Goal: Task Accomplishment & Management: Use online tool/utility

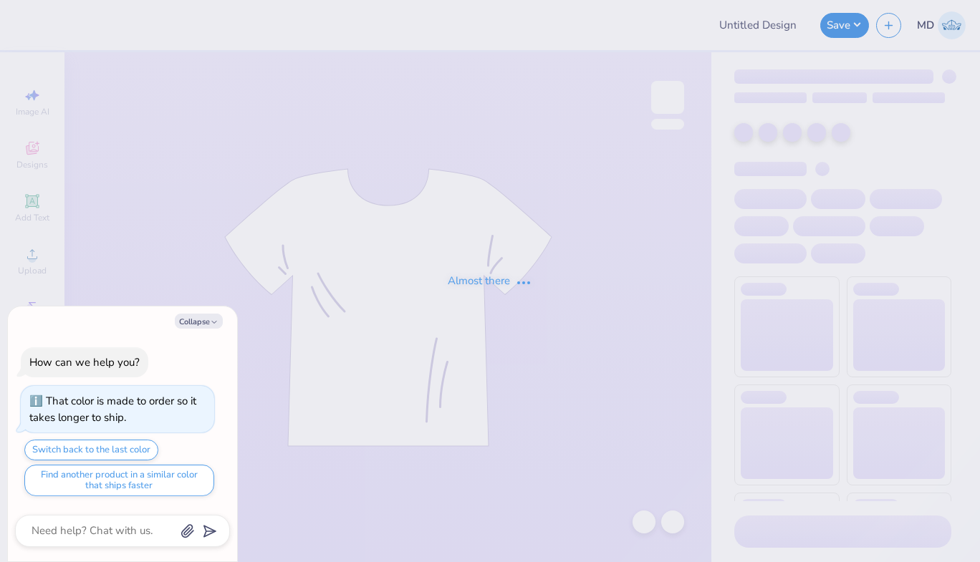
type textarea "x"
type input "FPS238809"
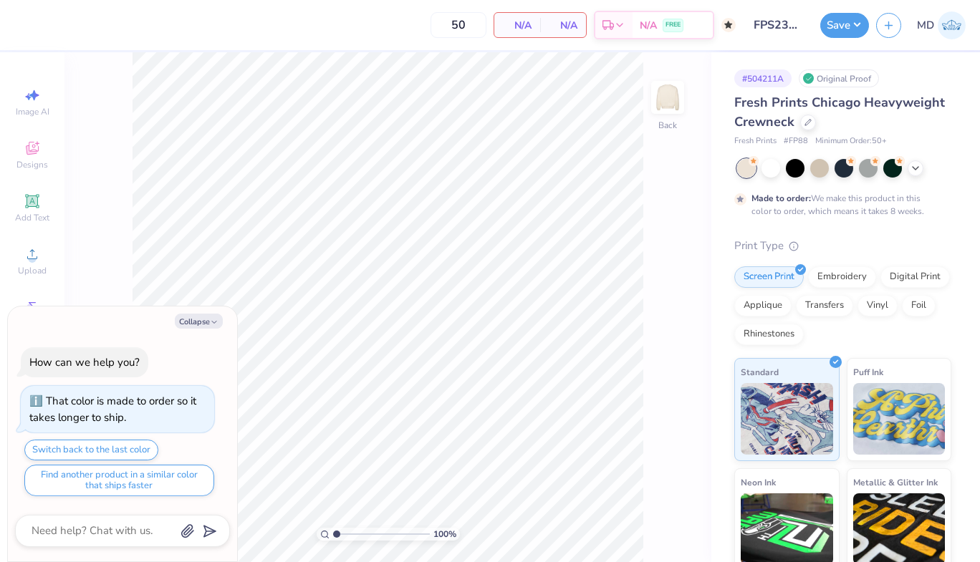
type textarea "x"
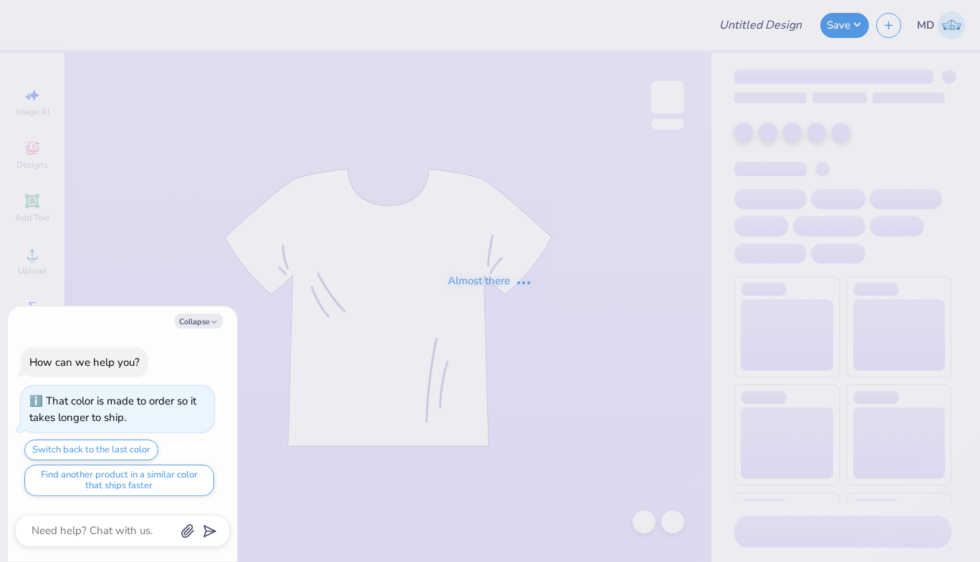
type textarea "x"
type input "FPS238610"
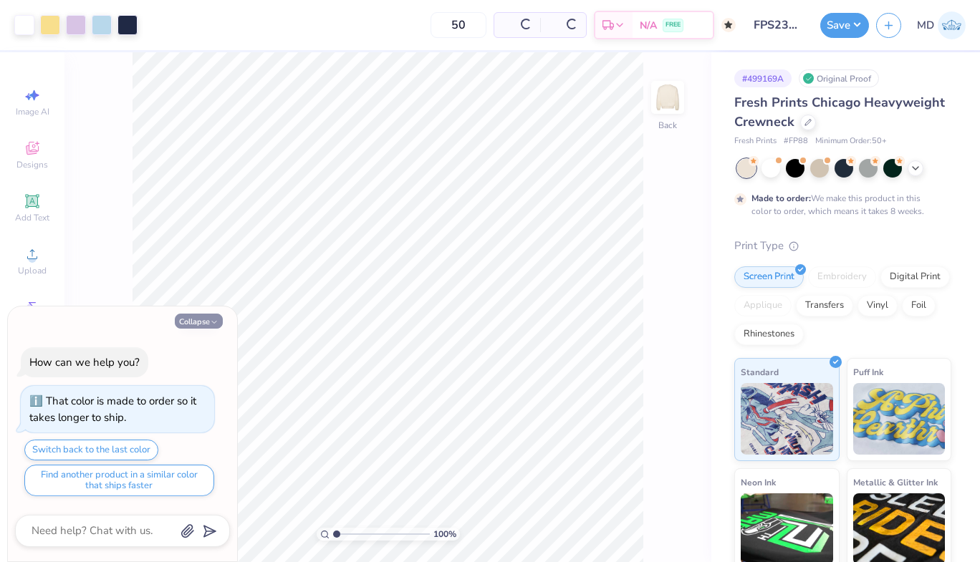
click at [185, 322] on button "Collapse" at bounding box center [199, 321] width 48 height 15
type textarea "x"
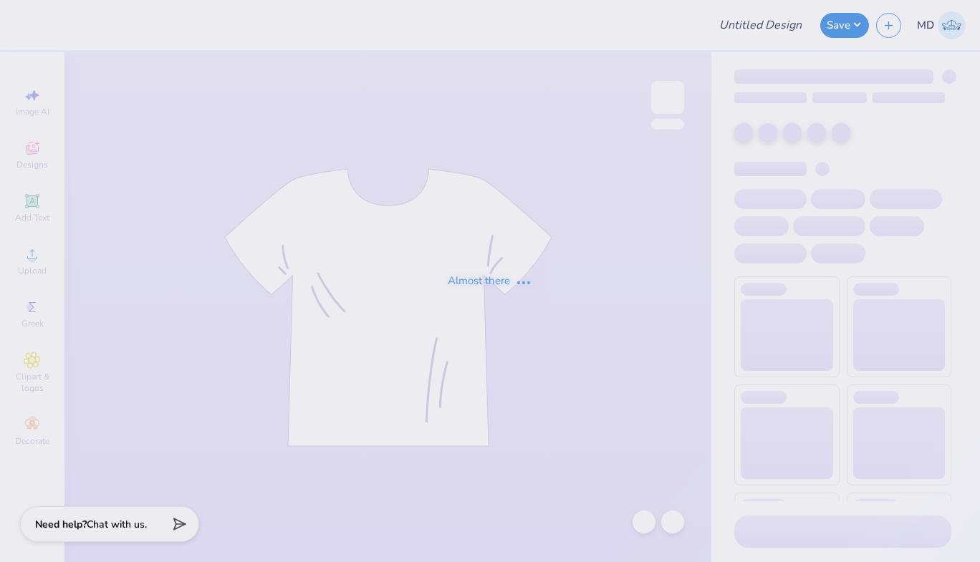
type input "FPS238560"
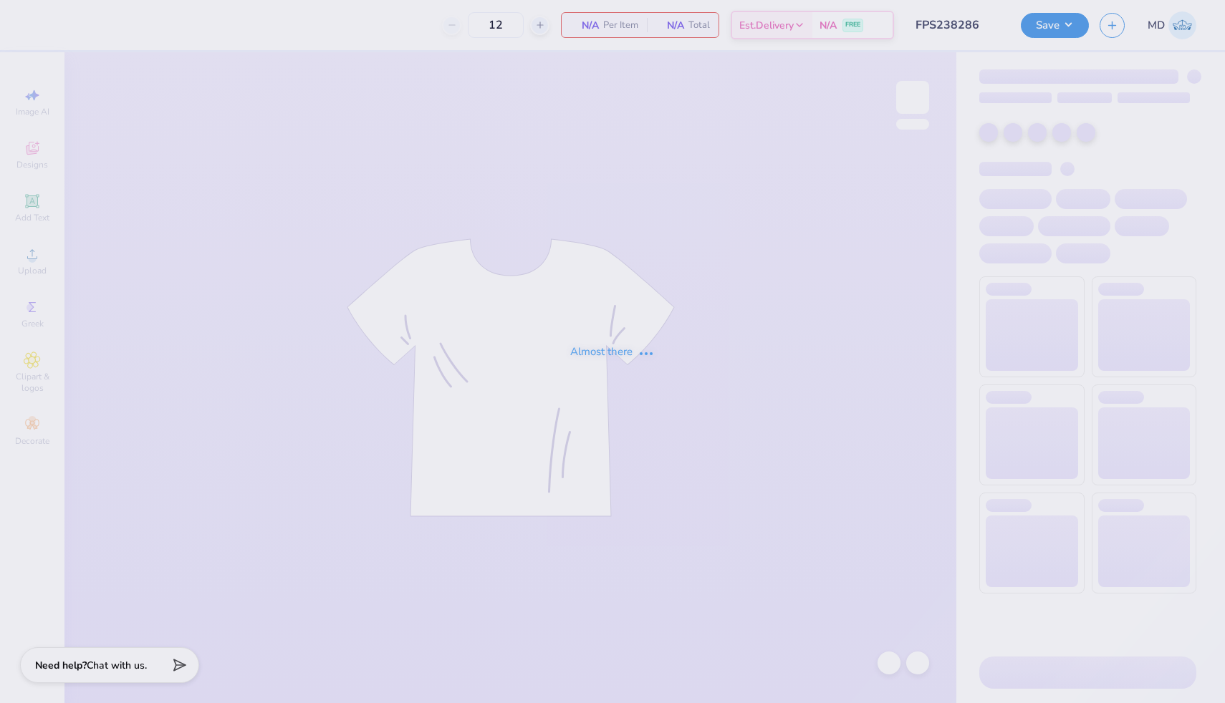
type input "FPS238286"
type input "FPS238784"
type input "FPS238792"
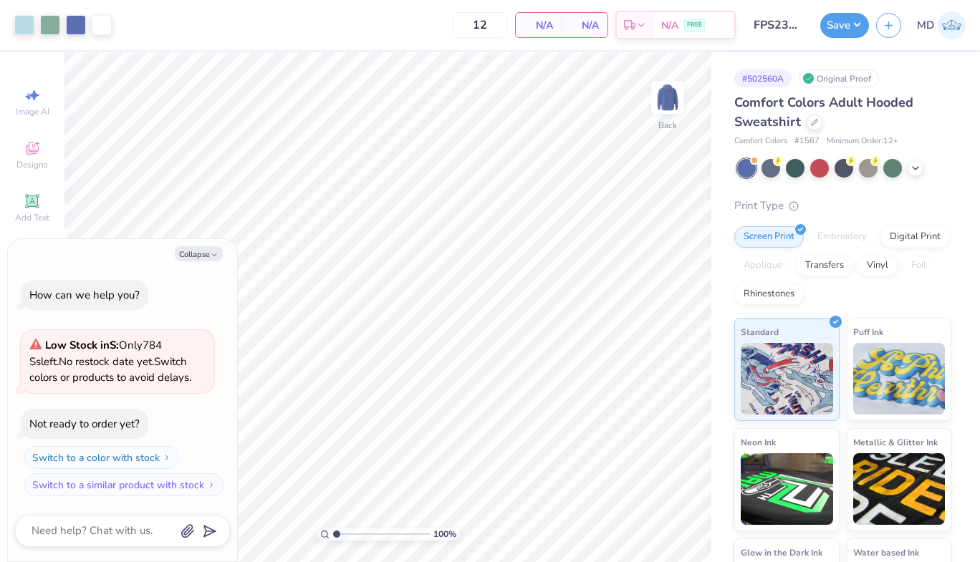
type textarea "x"
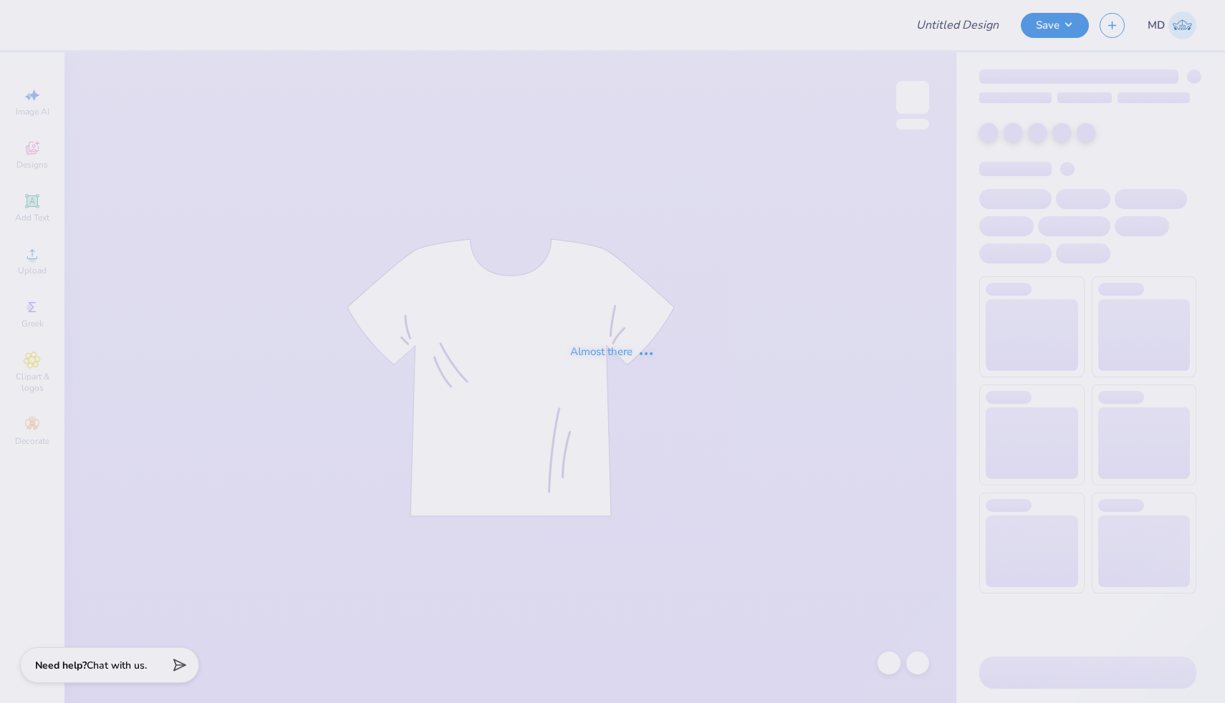
type input "FPS238809"
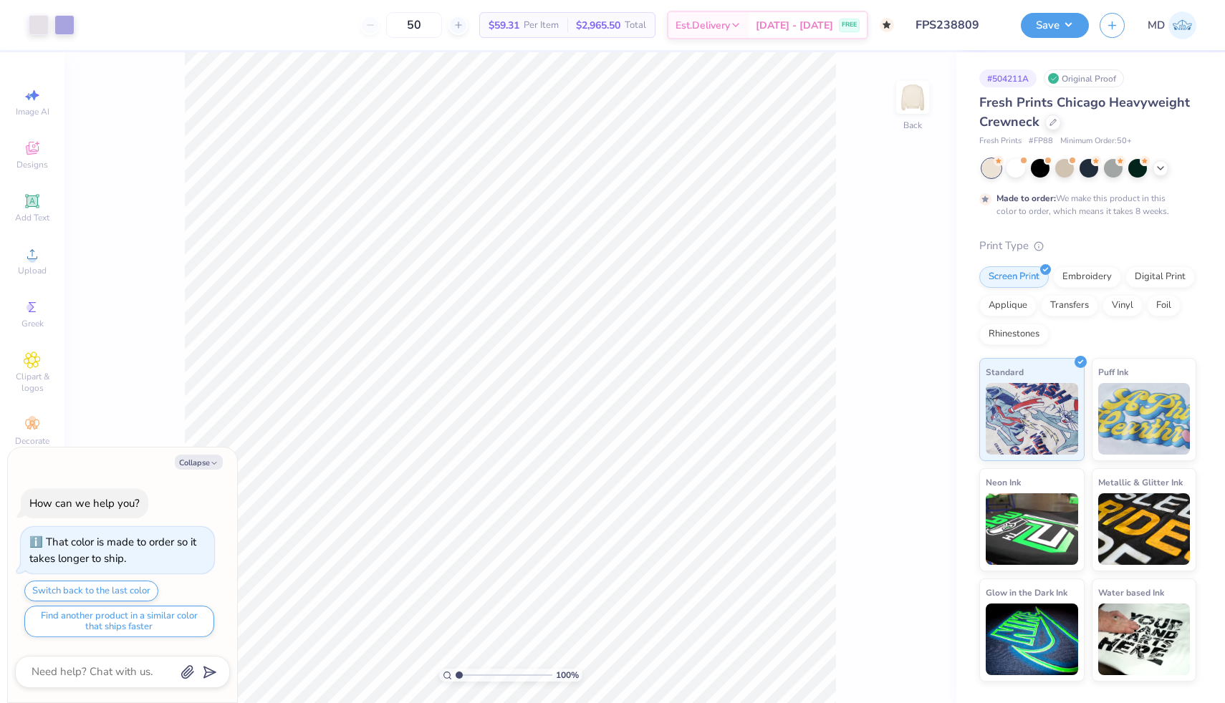
type textarea "x"
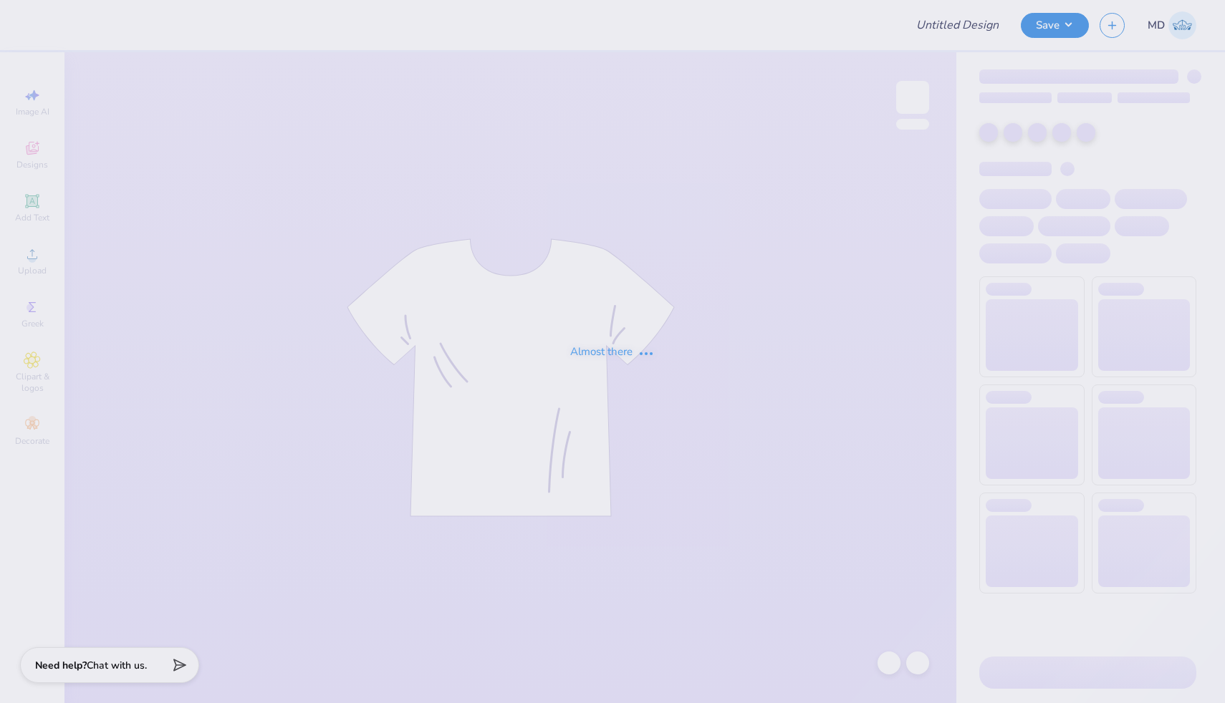
type input "FPS238783"
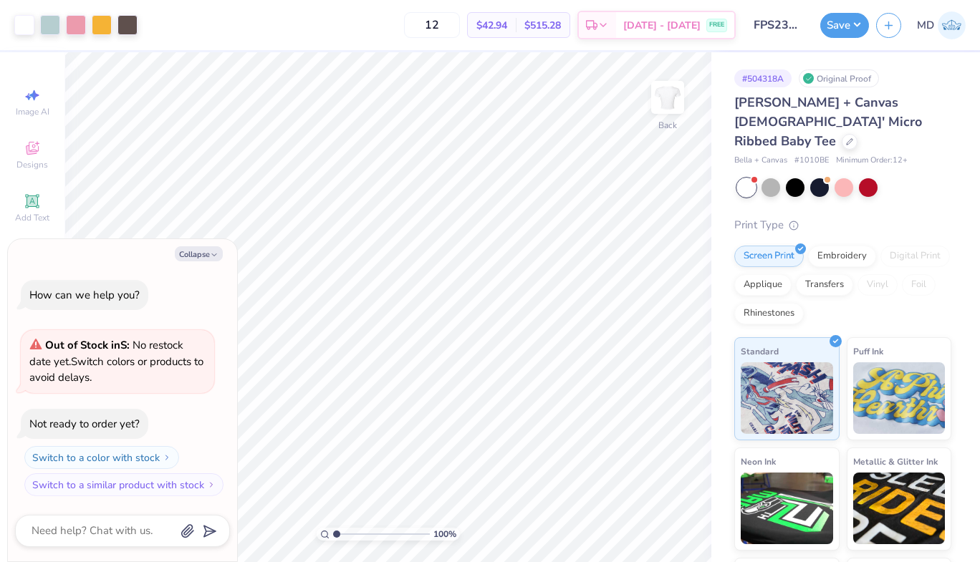
type textarea "x"
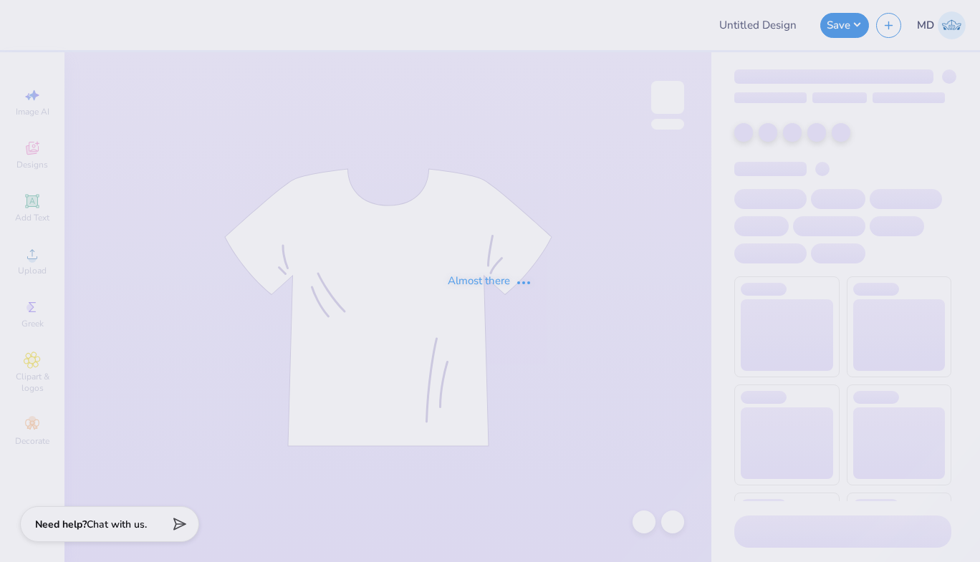
type input "FPS239228"
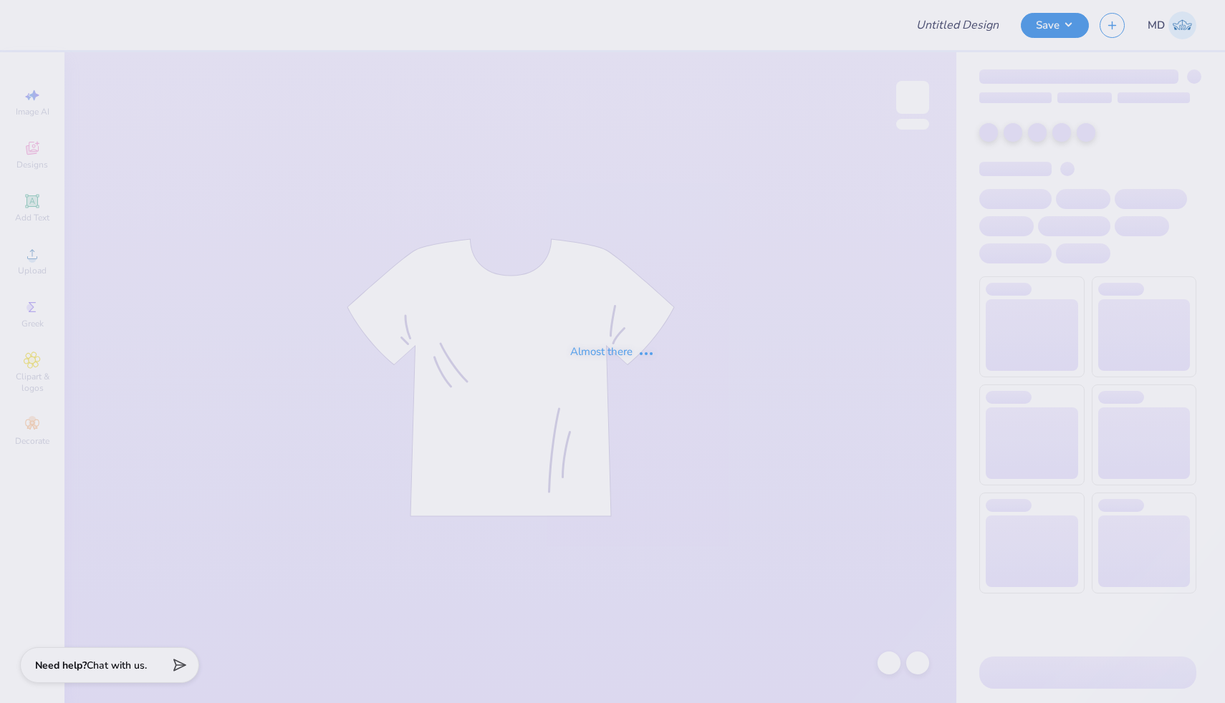
type input "FPS239602"
type input "FPS238759"
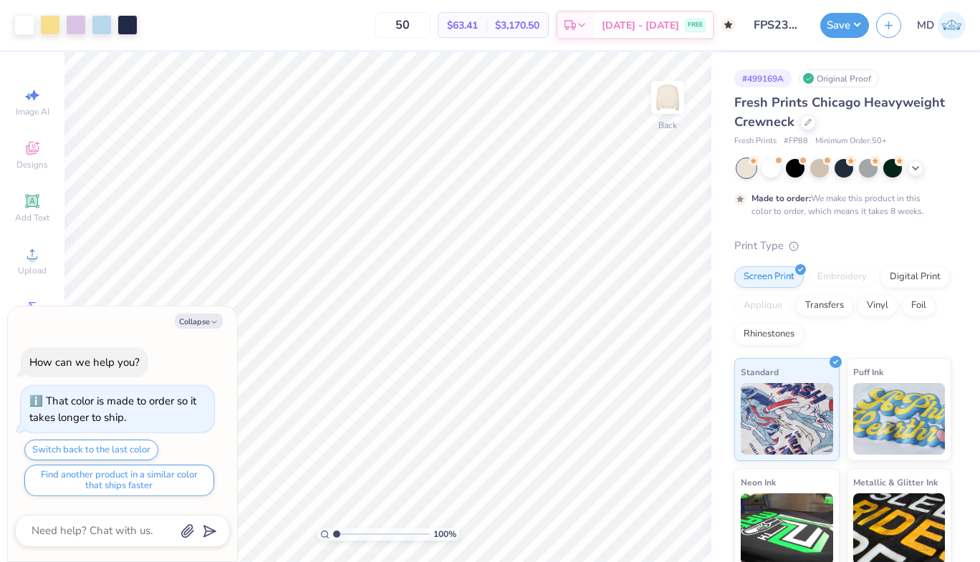
type textarea "x"
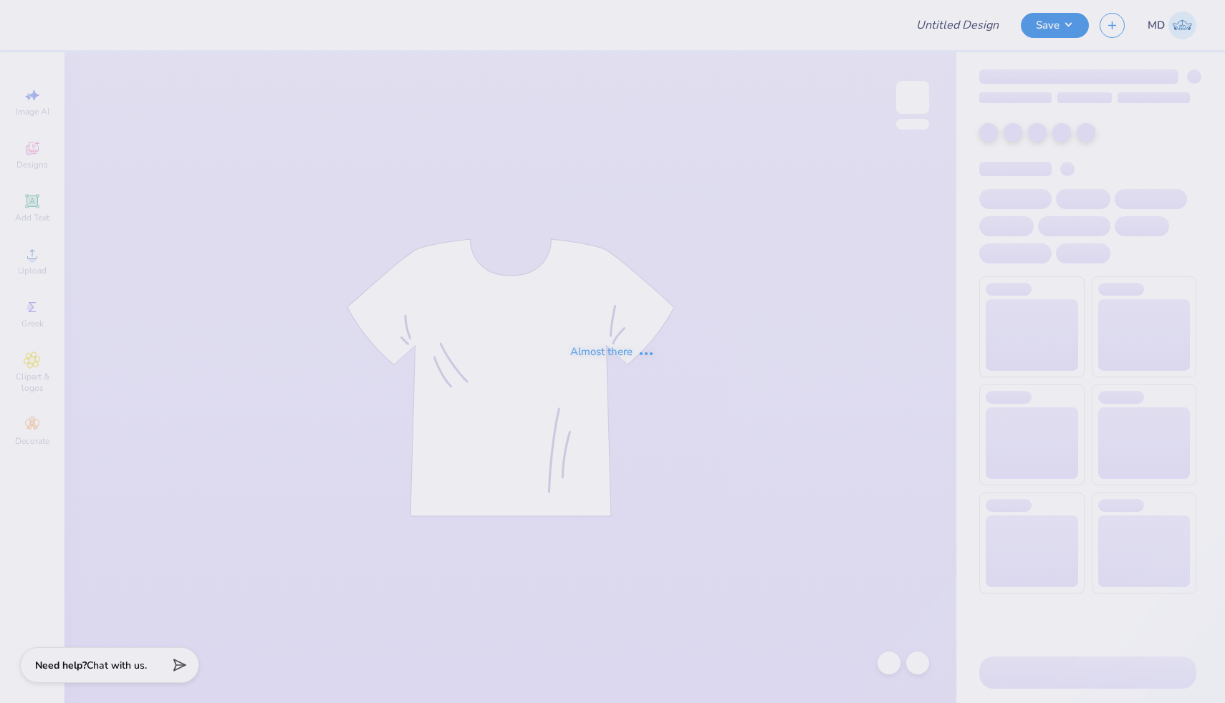
type input "FPS238609"
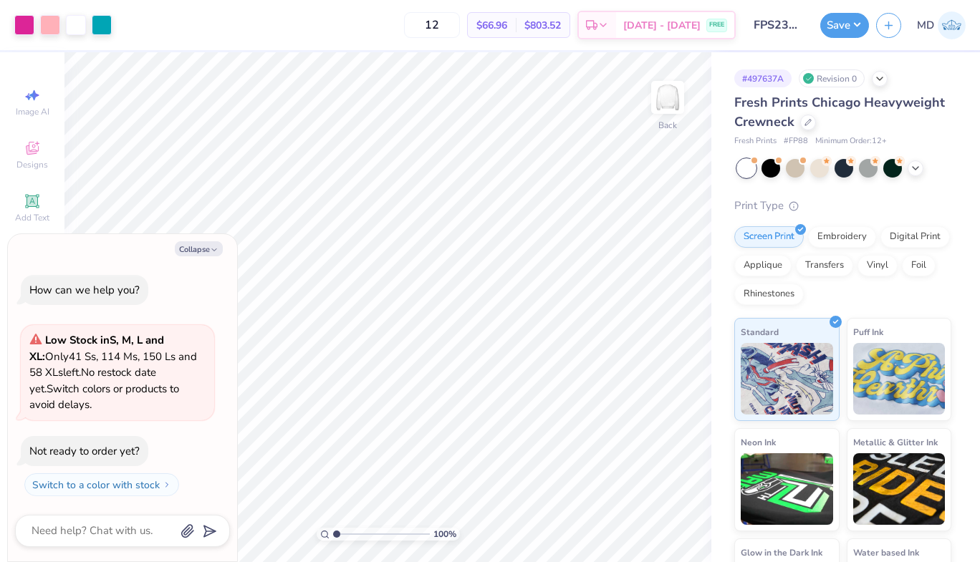
type textarea "x"
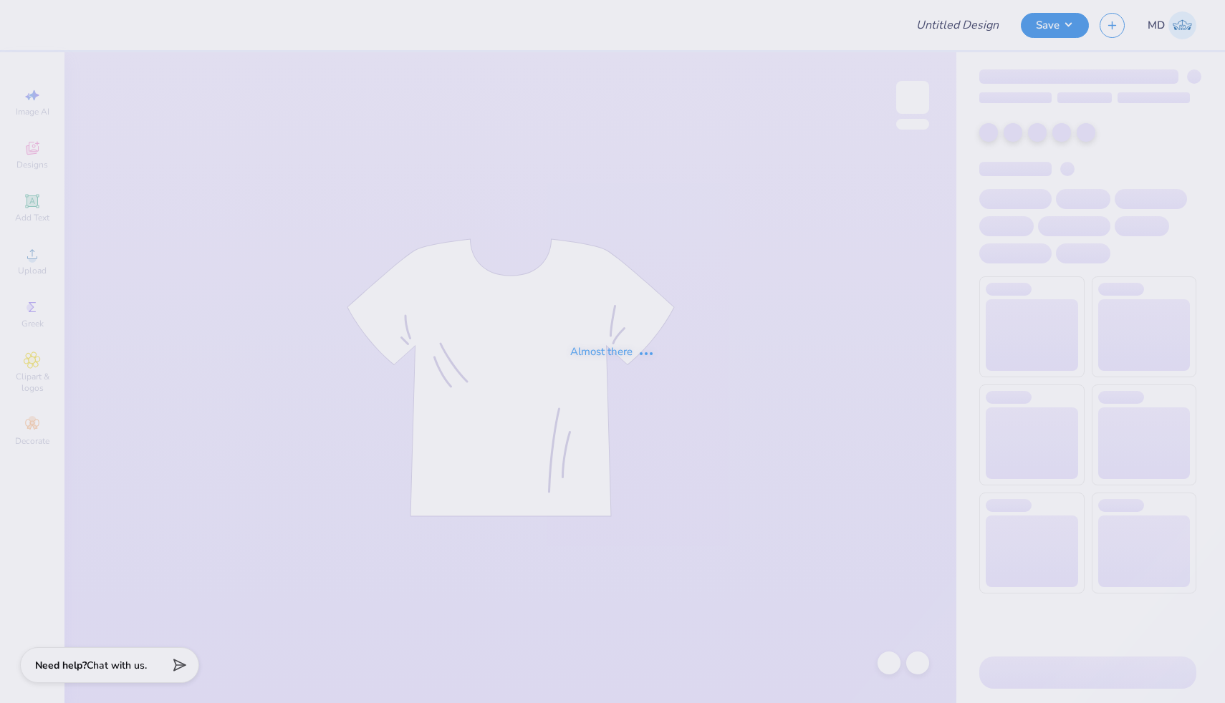
type input "FPS238614"
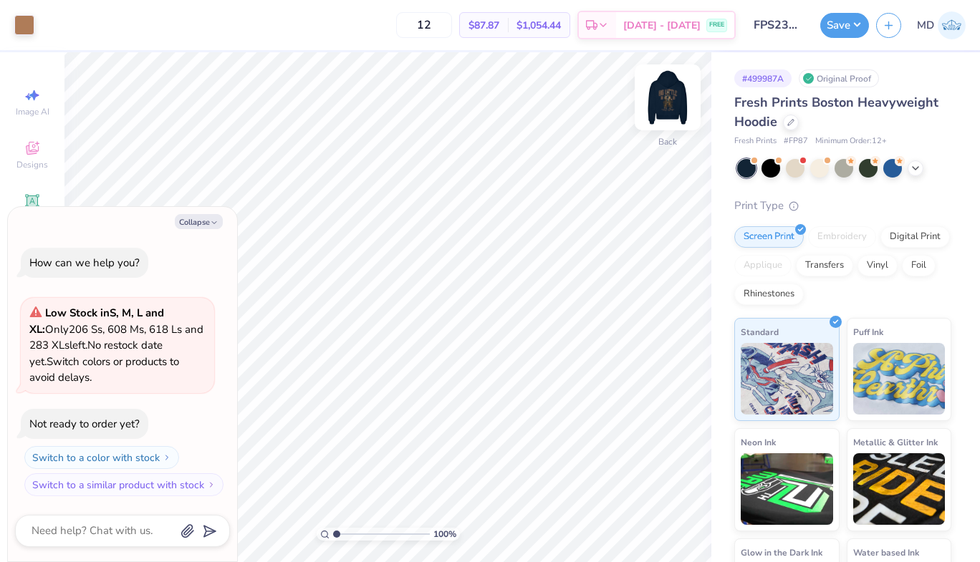
click at [678, 90] on img at bounding box center [667, 97] width 57 height 57
type textarea "x"
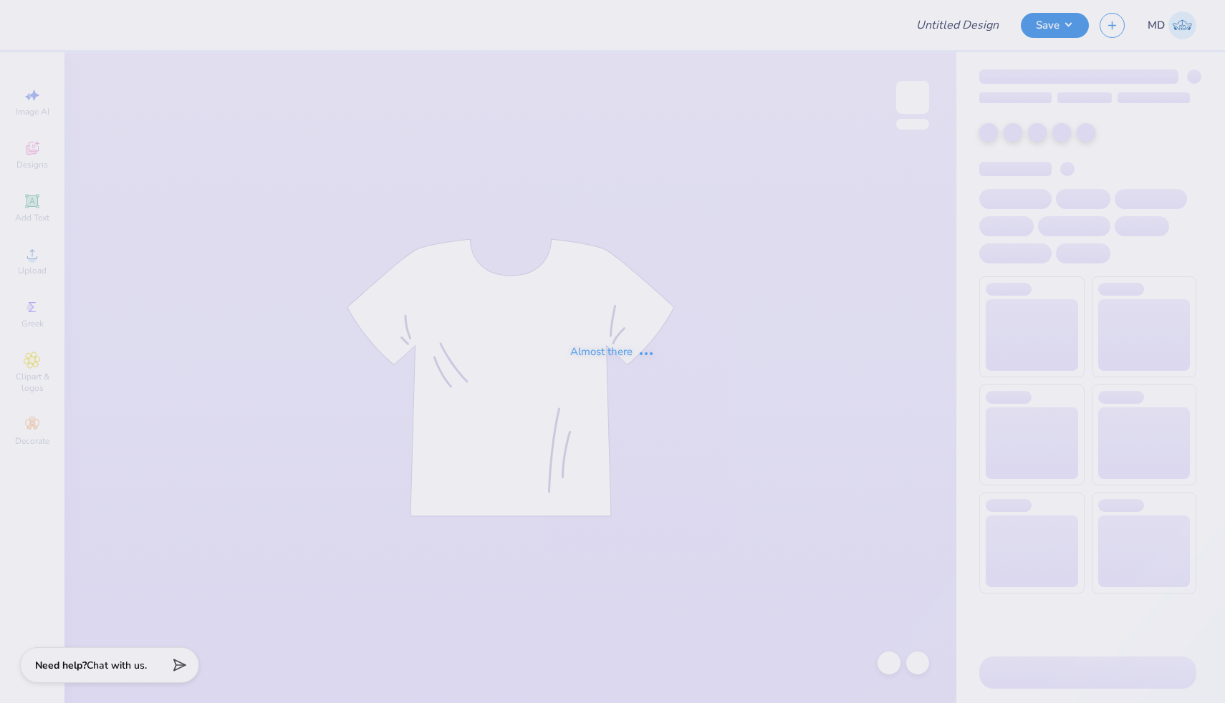
type input "FPS238752"
type input "FPS239590"
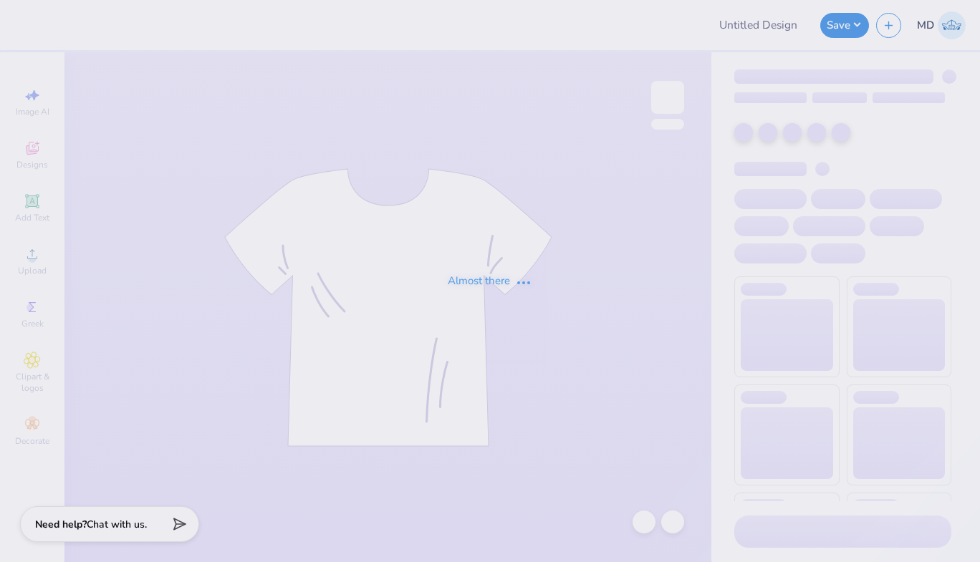
type input "FPS239228"
type input "FPS239257"
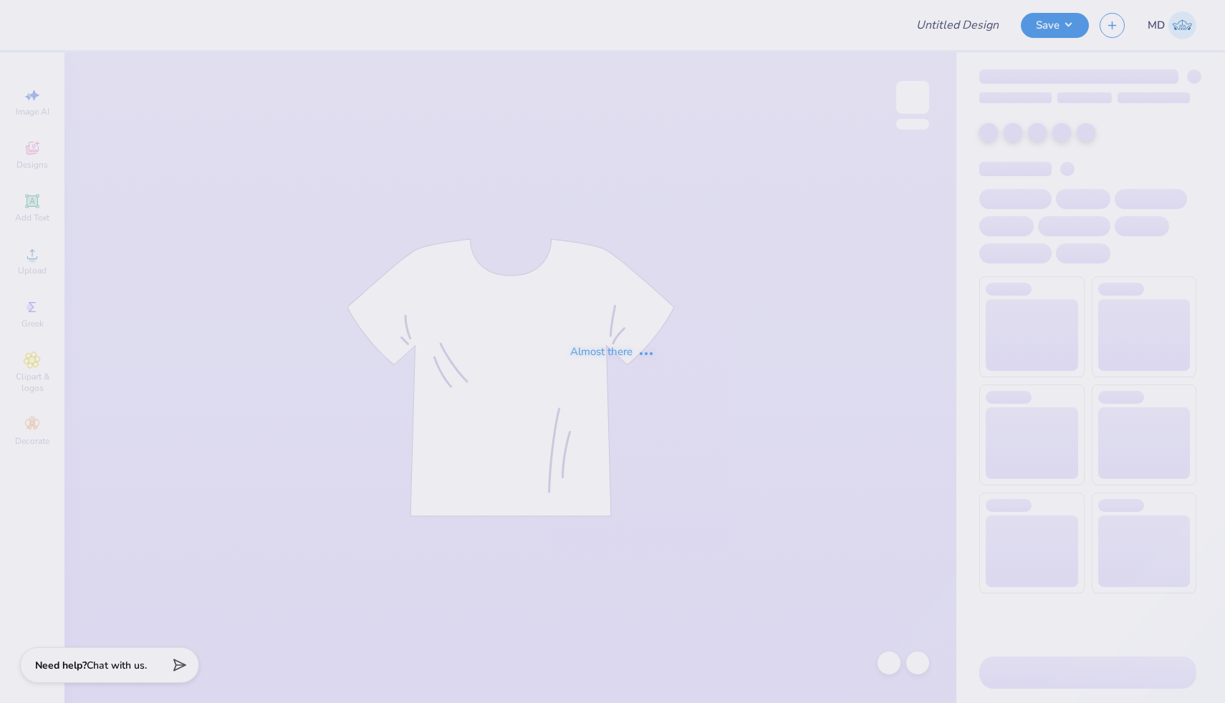
type input "FPS239350"
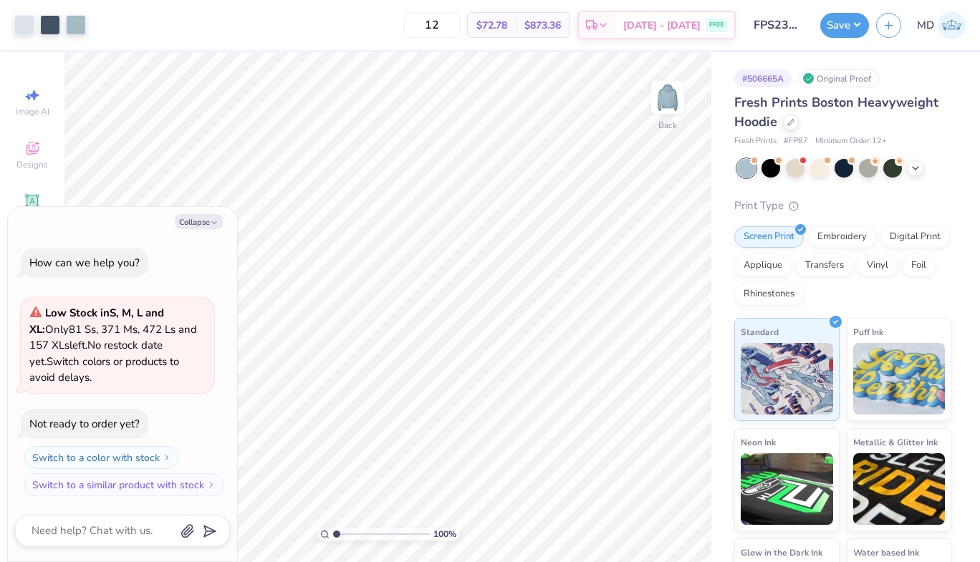
type textarea "x"
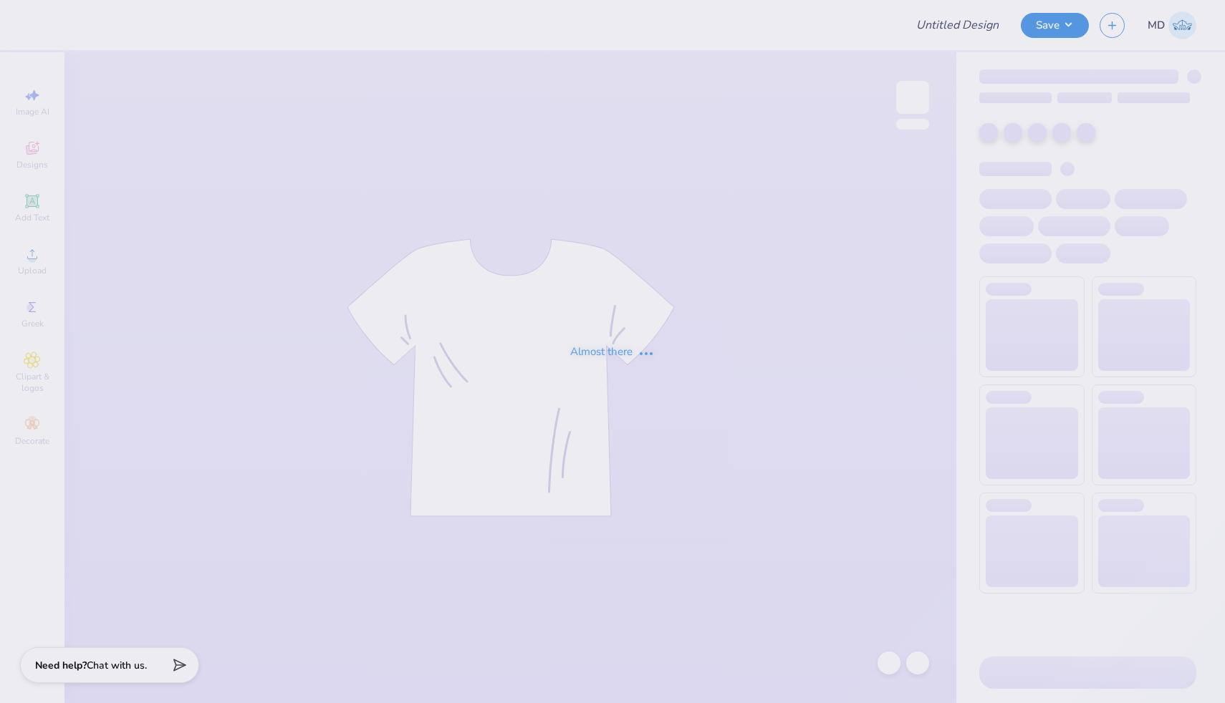
type input "FPS239254"
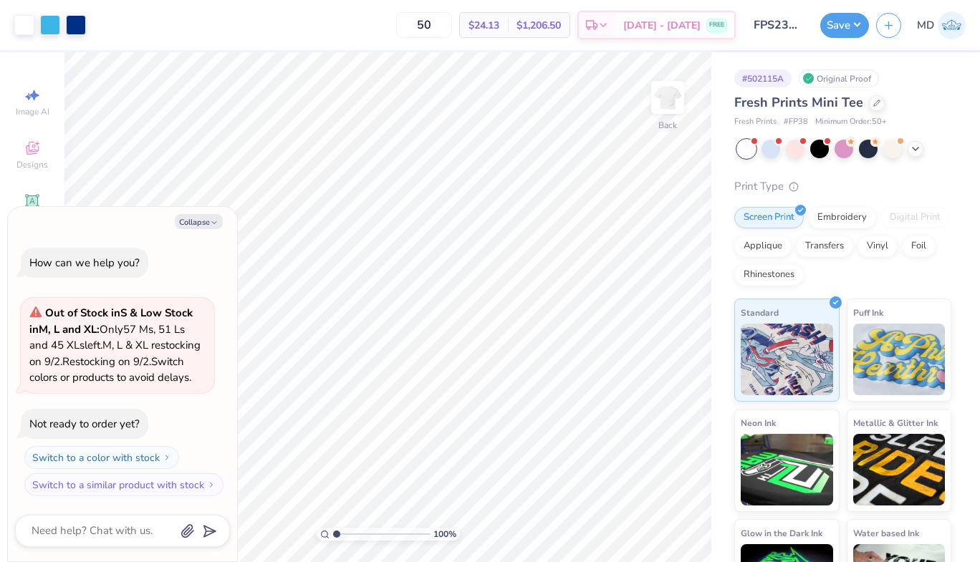
type textarea "x"
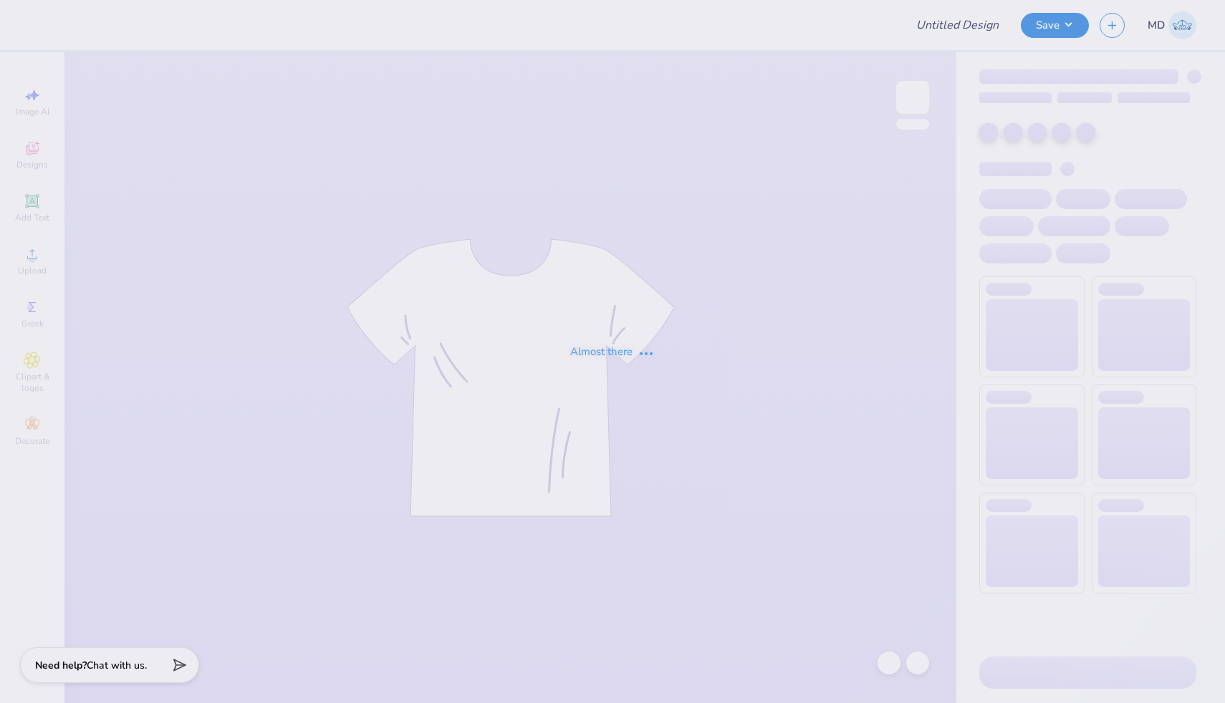
type input "FPS238691"
type input "FPS239227"
type input "FPS239298"
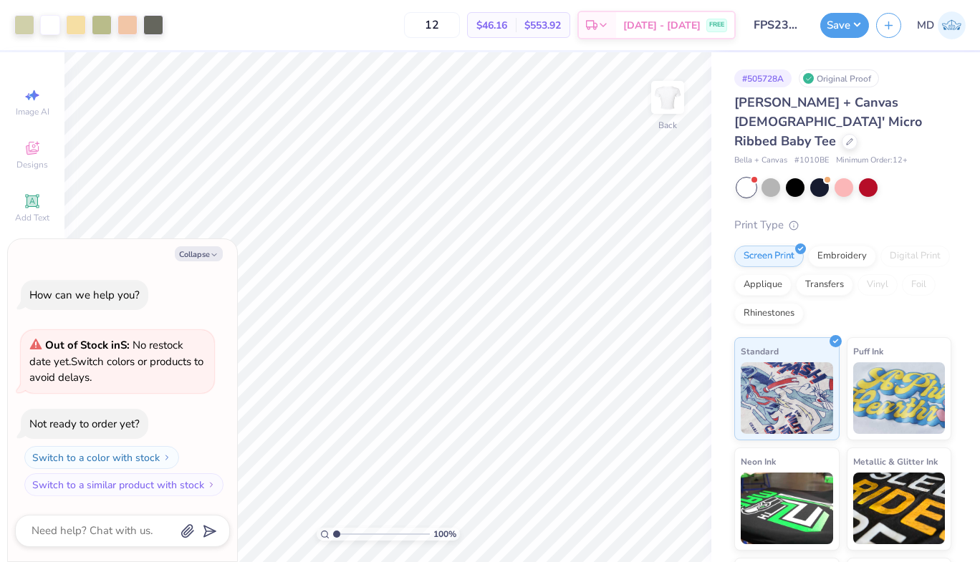
type textarea "x"
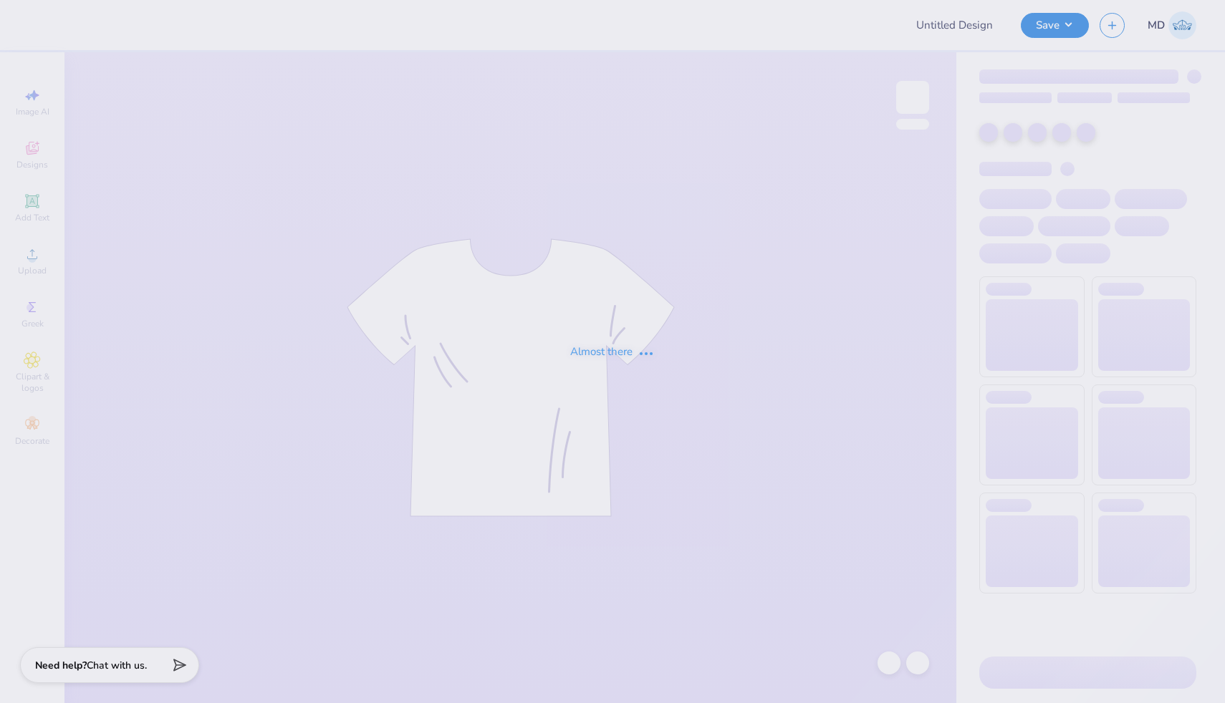
type input "FPS238655"
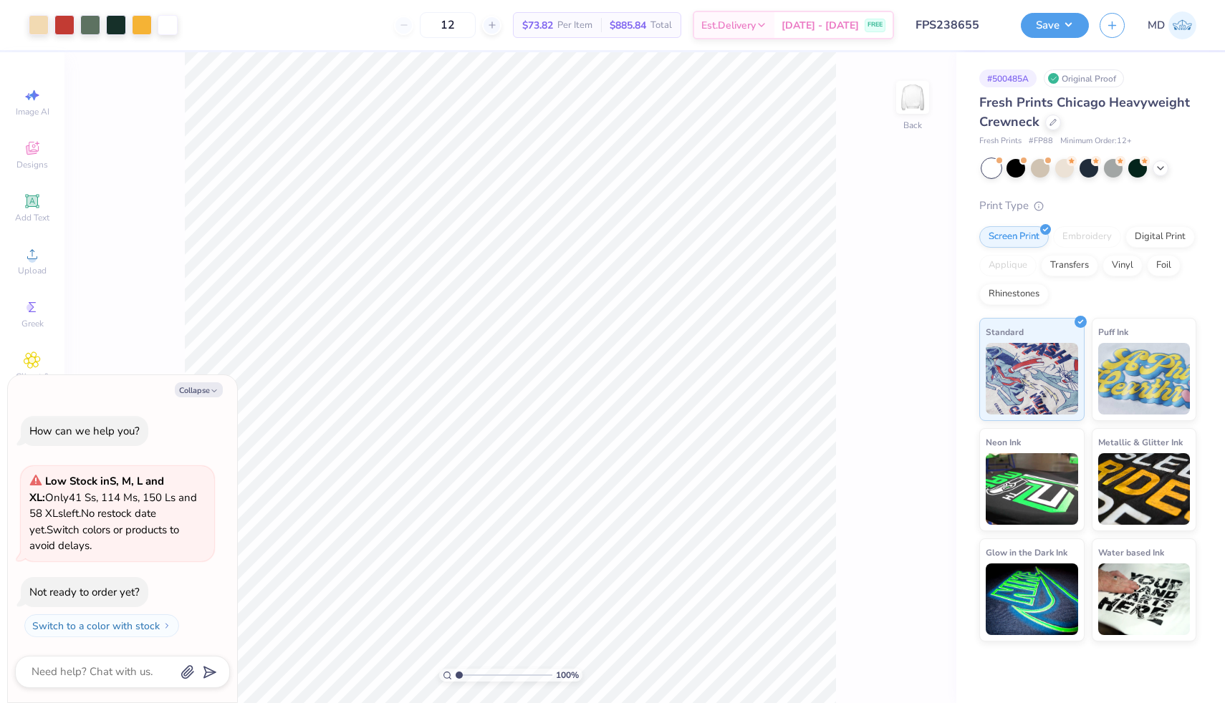
type textarea "x"
